Goal: Navigation & Orientation: Go to known website

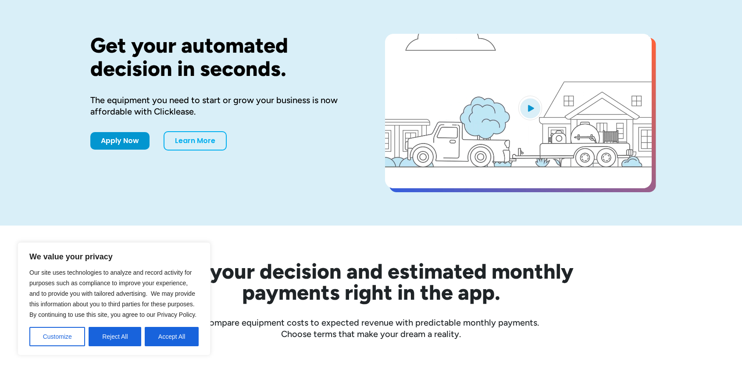
scroll to position [54, 0]
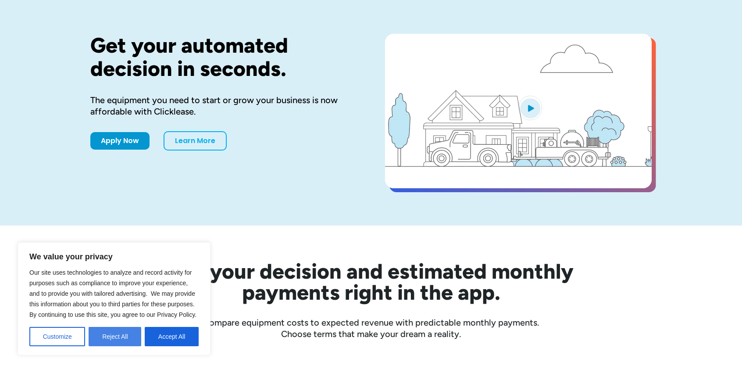
click at [113, 335] on button "Reject All" at bounding box center [115, 336] width 53 height 19
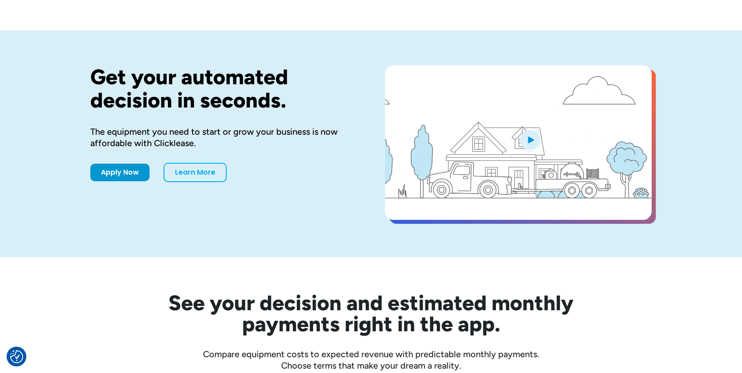
scroll to position [0, 0]
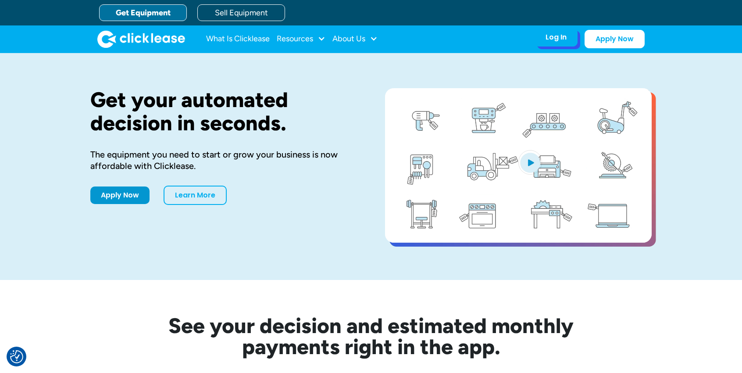
click at [563, 39] on div "Log In" at bounding box center [556, 37] width 21 height 9
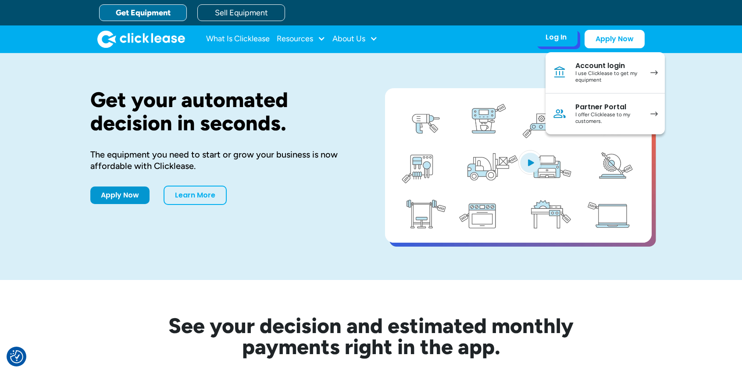
click at [645, 76] on link "Account login I use Clicklease to get my equipment" at bounding box center [605, 72] width 119 height 41
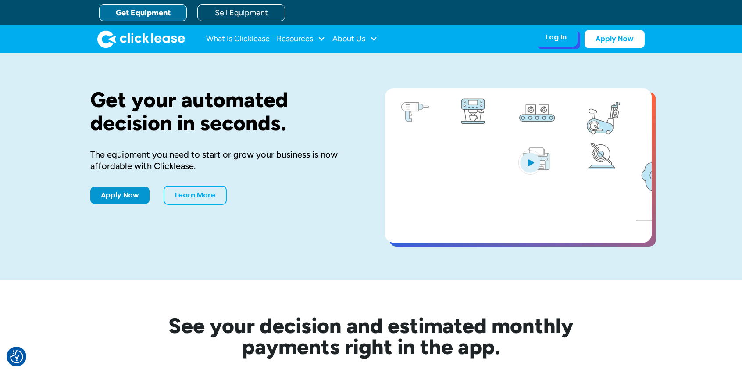
click at [559, 39] on div "Log In" at bounding box center [556, 37] width 21 height 9
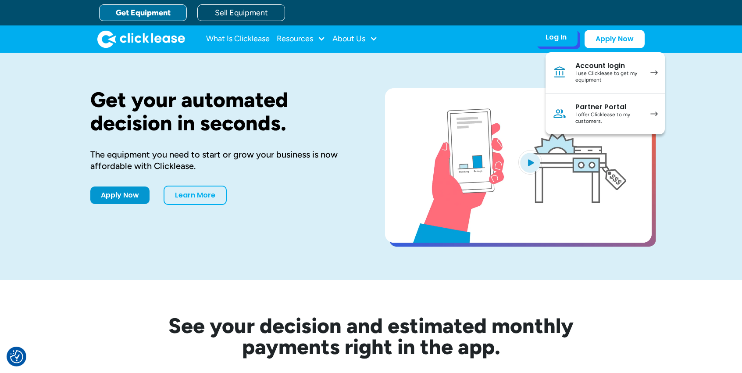
click at [650, 75] on link "Account login I use Clicklease to get my equipment" at bounding box center [605, 72] width 119 height 41
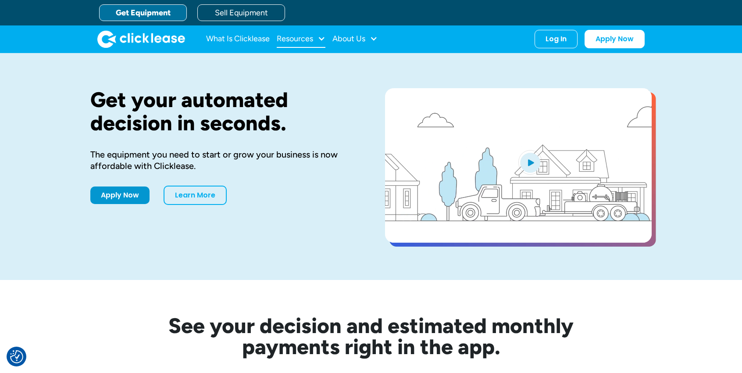
click at [301, 39] on div "Resources" at bounding box center [295, 39] width 36 height 0
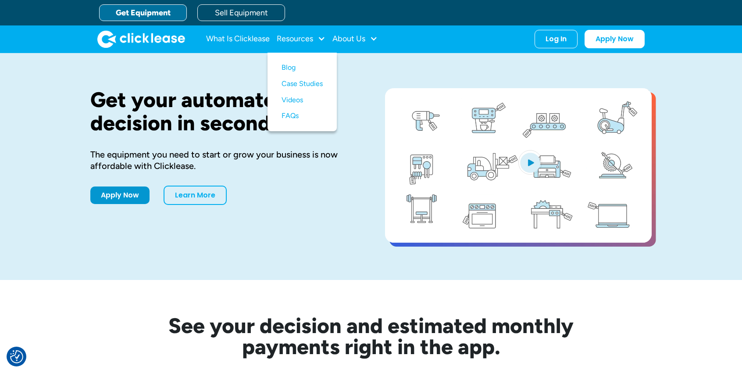
click at [179, 111] on h1 "Get your automated decision in seconds." at bounding box center [223, 111] width 267 height 47
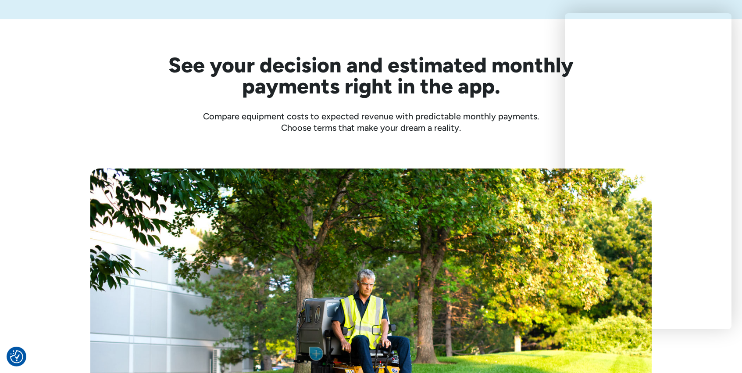
scroll to position [263, 0]
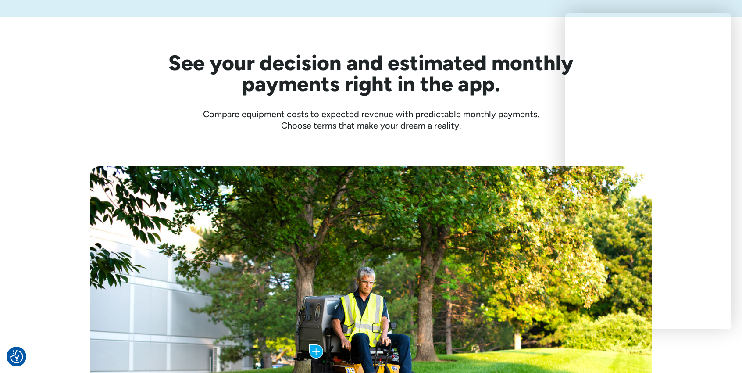
click at [513, 201] on img at bounding box center [371, 353] width 562 height 375
click at [474, 290] on img at bounding box center [371, 353] width 562 height 375
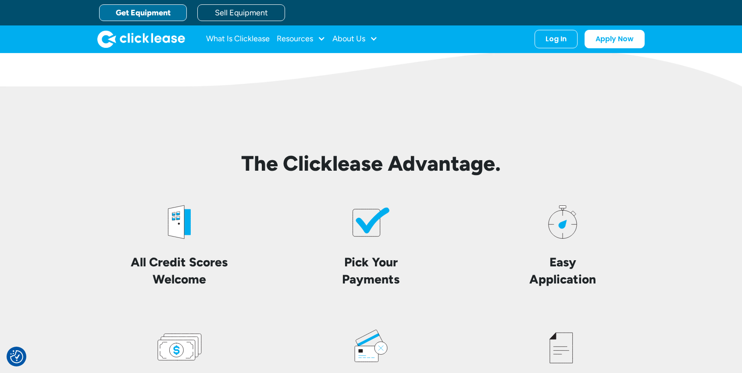
scroll to position [1914, 0]
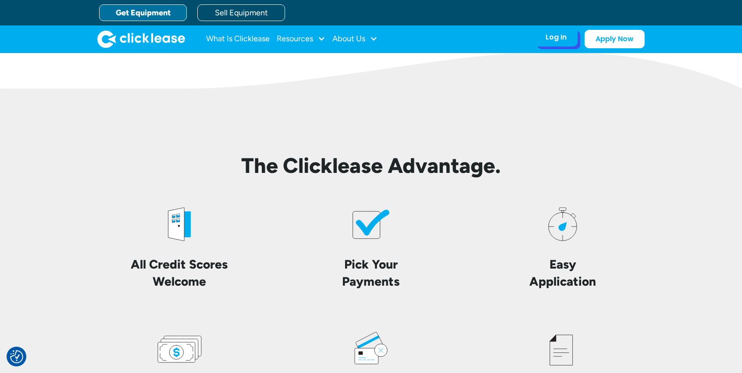
click at [564, 41] on div "Log In" at bounding box center [556, 37] width 21 height 9
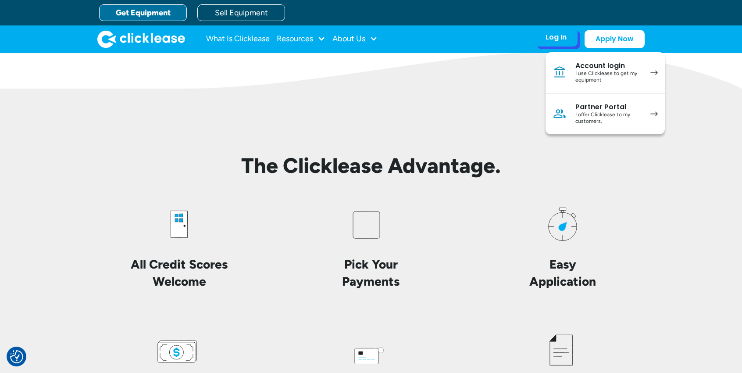
click at [627, 119] on div "I offer Clicklease to my customers." at bounding box center [609, 118] width 66 height 14
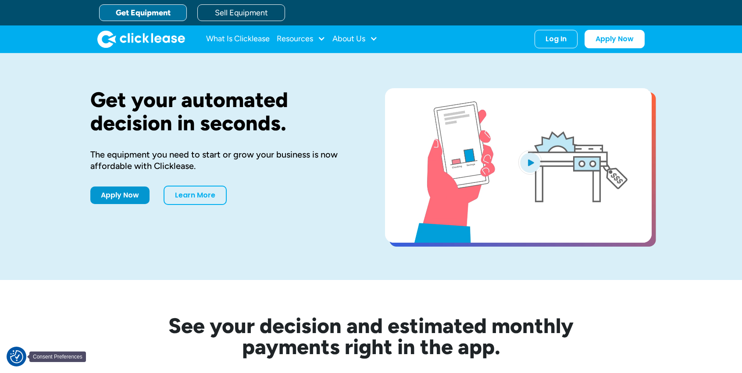
click at [12, 362] on img "Consent Preferences" at bounding box center [16, 356] width 13 height 13
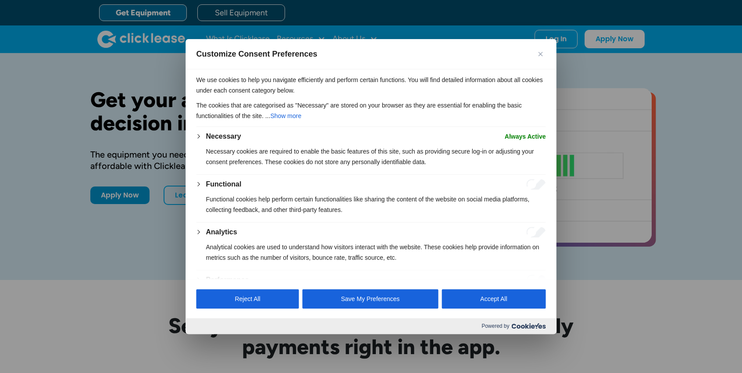
click at [541, 54] on img "Close" at bounding box center [541, 54] width 4 height 4
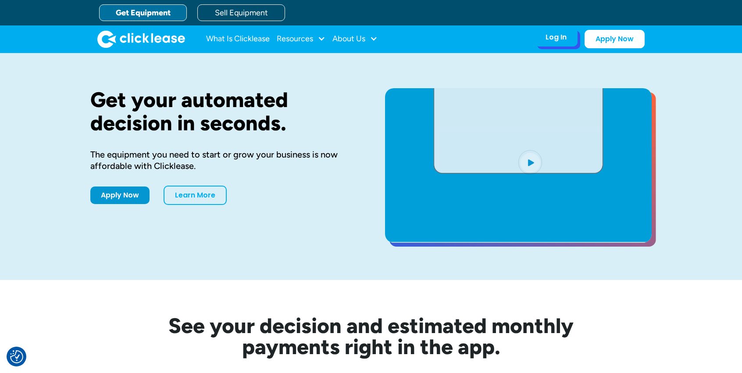
click at [564, 40] on div "Log In" at bounding box center [556, 37] width 21 height 9
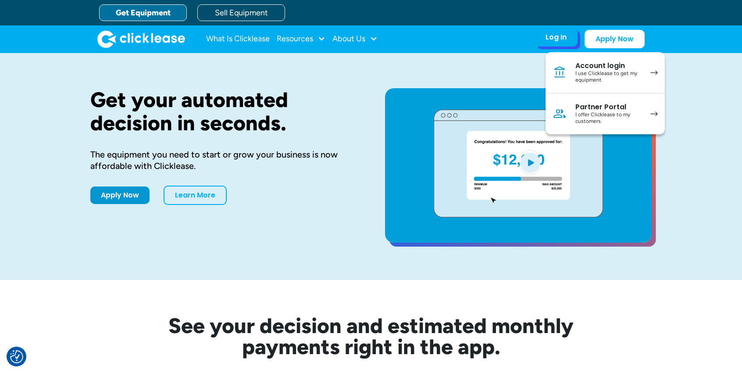
click at [624, 71] on div "I use Clicklease to get my equipment" at bounding box center [609, 77] width 66 height 14
